Goal: Task Accomplishment & Management: Use online tool/utility

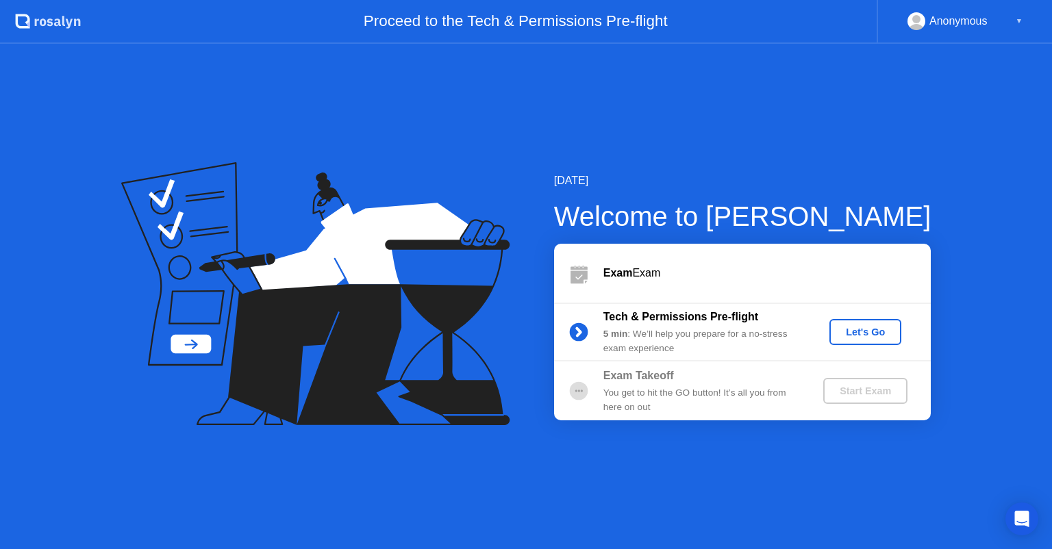
click at [857, 334] on div "Let's Go" at bounding box center [865, 332] width 61 height 11
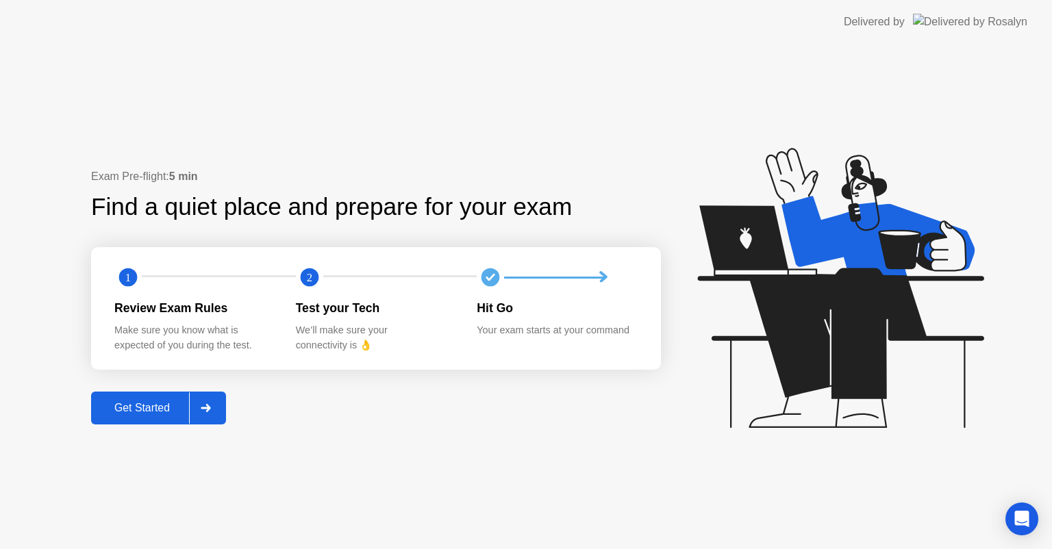
click at [160, 418] on button "Get Started" at bounding box center [158, 408] width 135 height 33
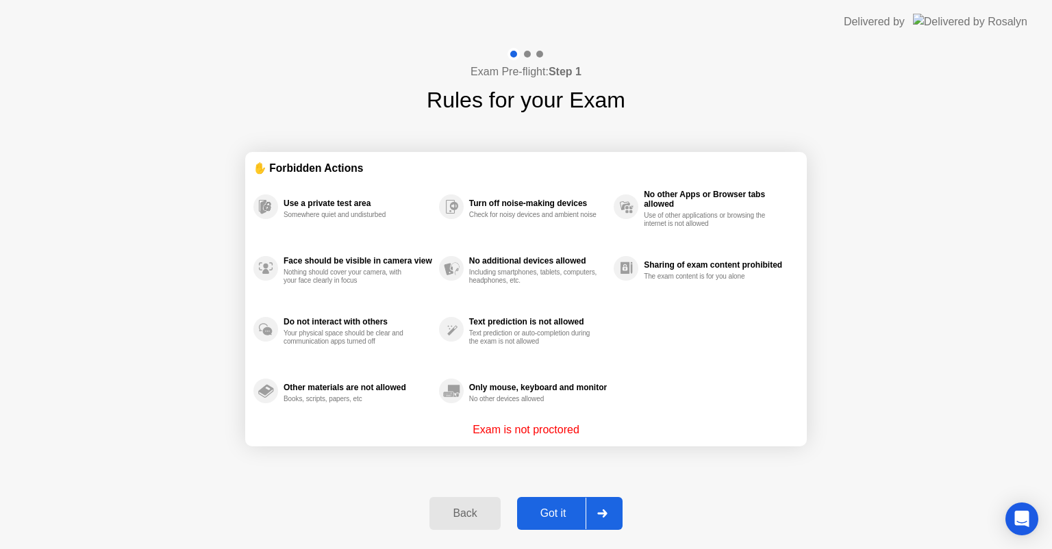
click at [555, 516] on div "Got it" at bounding box center [553, 514] width 64 height 12
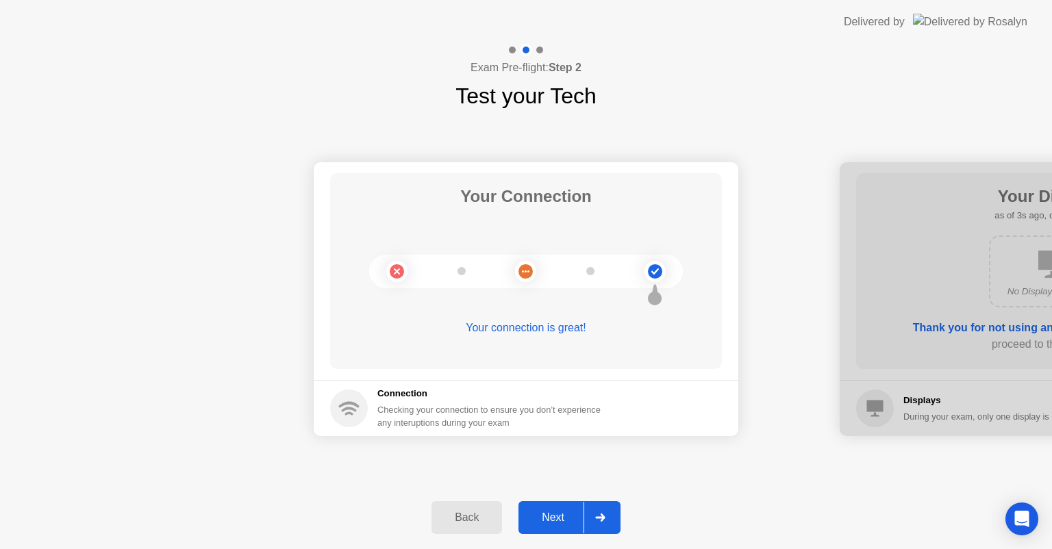
click at [558, 512] on div "Next" at bounding box center [553, 518] width 61 height 12
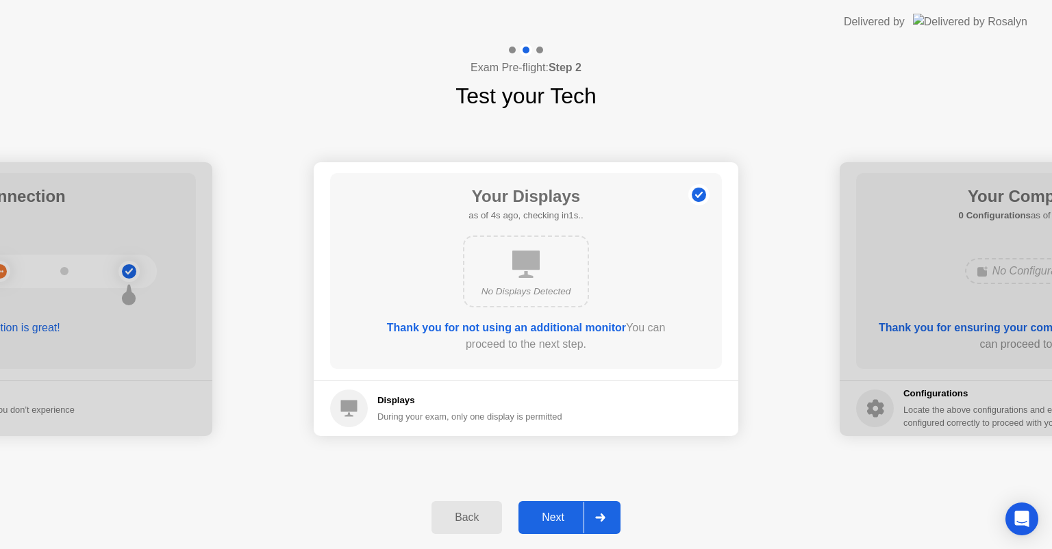
click at [558, 512] on div "Next" at bounding box center [553, 518] width 61 height 12
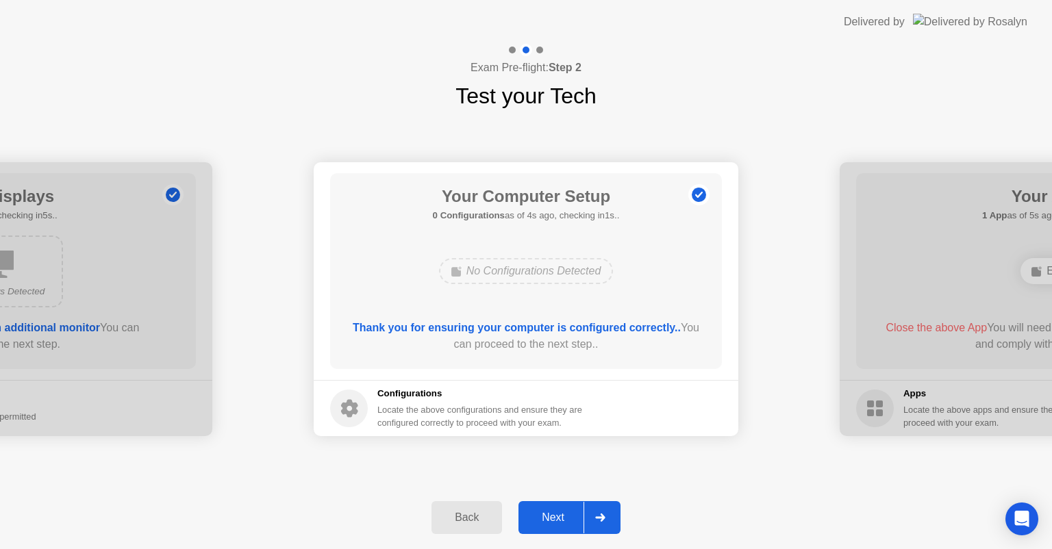
click at [558, 512] on div "Next" at bounding box center [553, 518] width 61 height 12
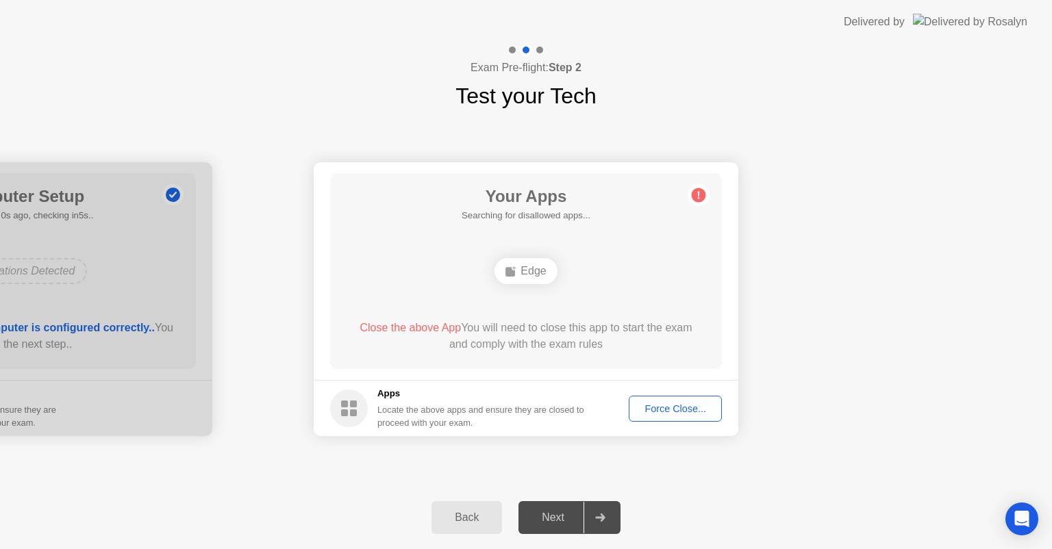
click at [660, 411] on div "Force Close..." at bounding box center [676, 408] width 84 height 11
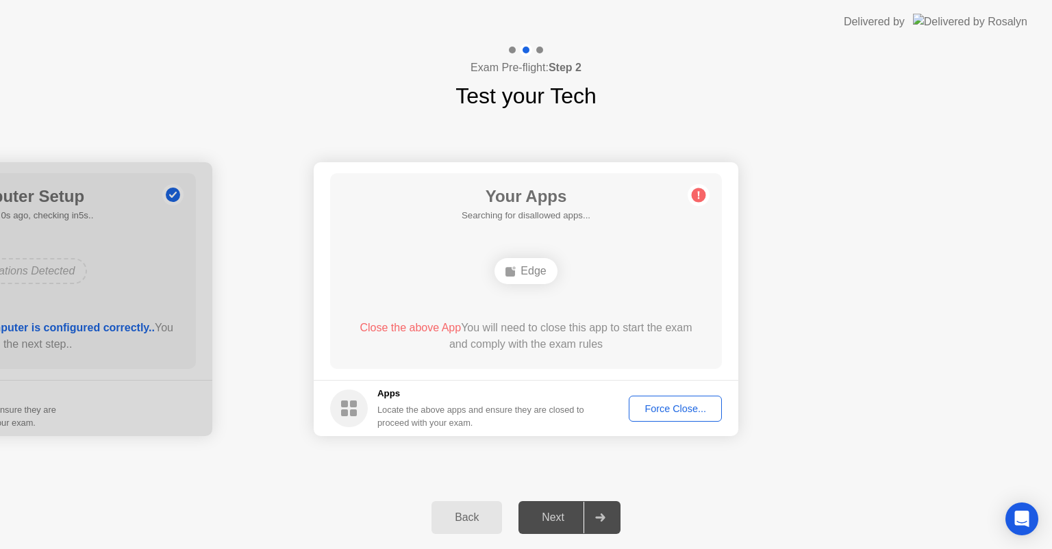
click at [668, 414] on div "Force Close..." at bounding box center [676, 408] width 84 height 11
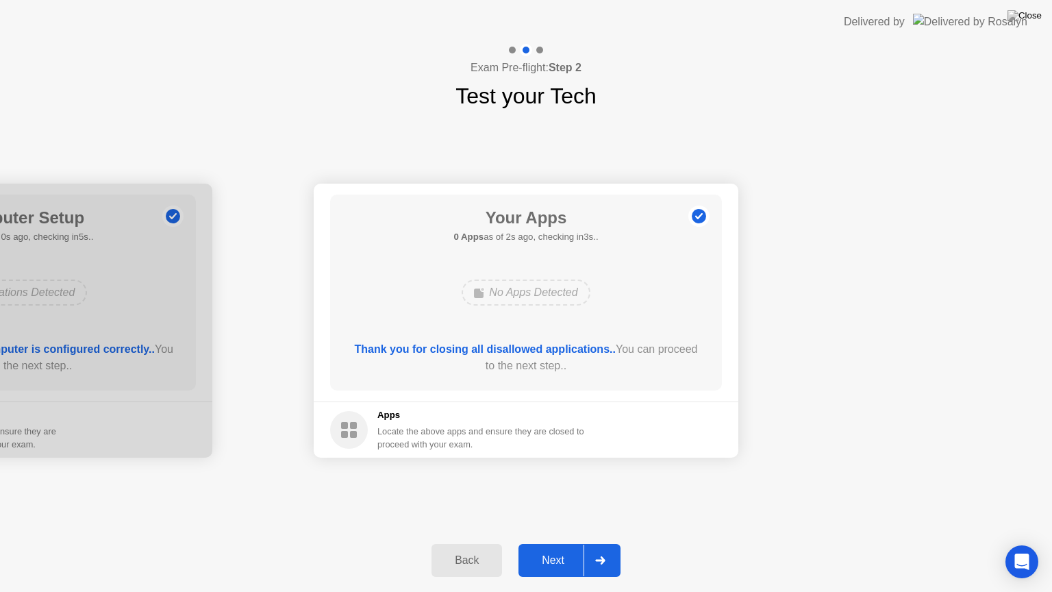
click at [559, 549] on div "Next" at bounding box center [553, 560] width 61 height 12
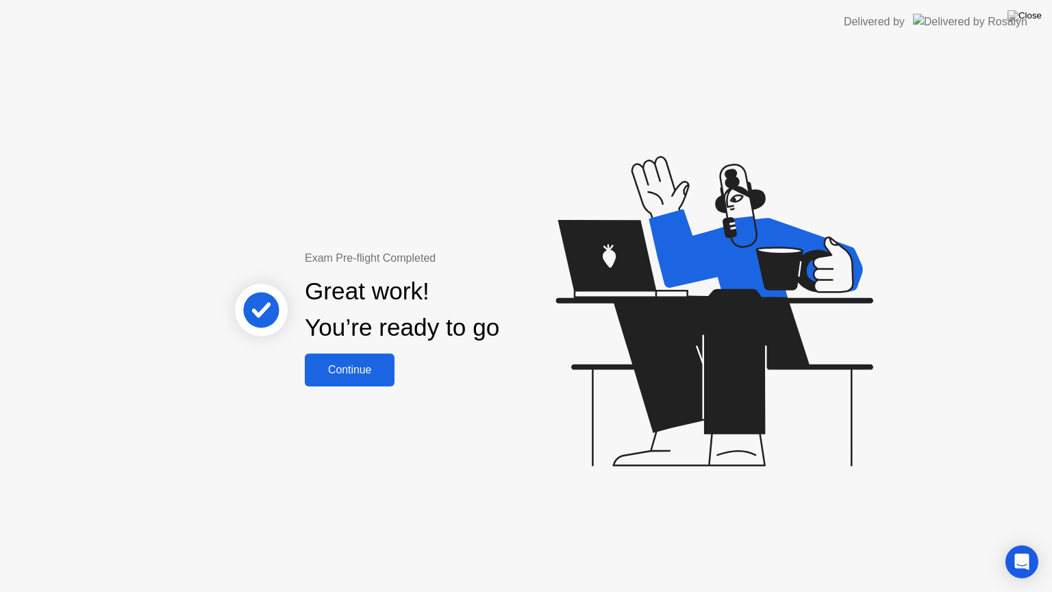
click at [345, 373] on div "Continue" at bounding box center [350, 370] width 82 height 12
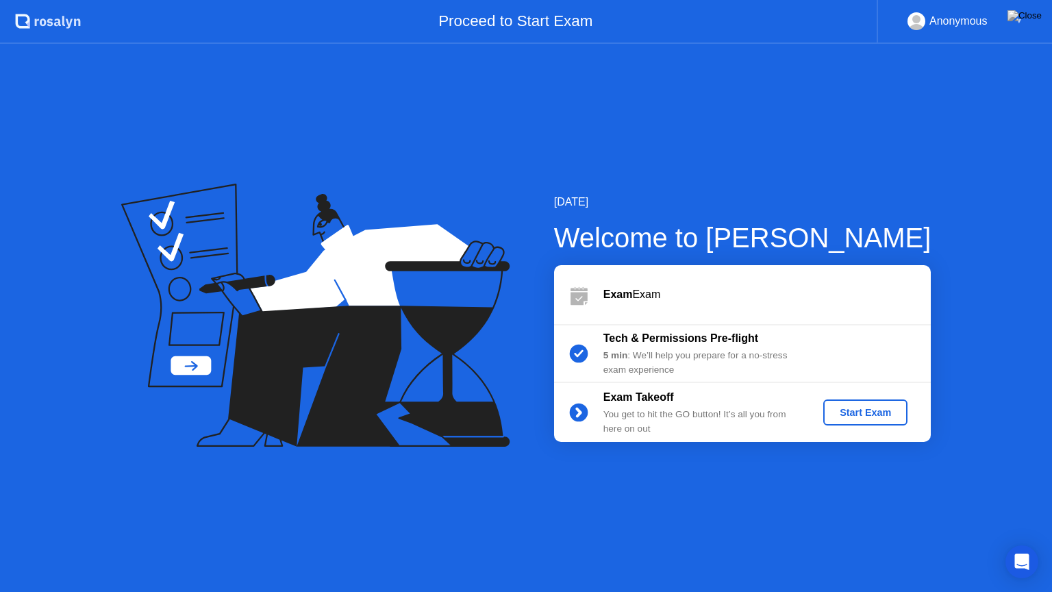
click at [848, 411] on div "Start Exam" at bounding box center [865, 412] width 73 height 11
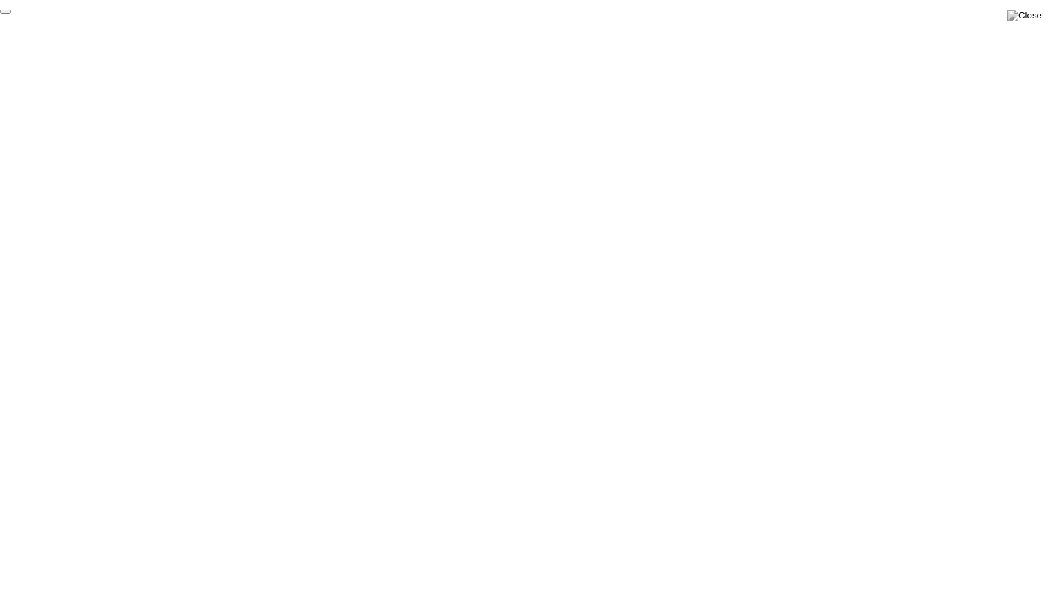
click div "End Proctoring Session"
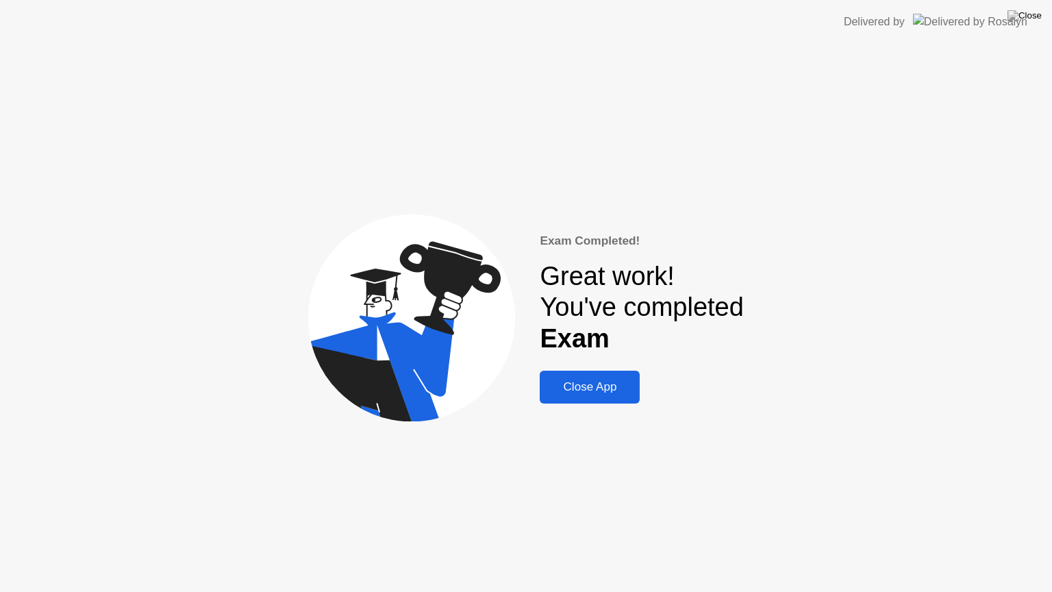
click at [571, 392] on div "Close App" at bounding box center [590, 387] width 92 height 14
